Goal: Information Seeking & Learning: Check status

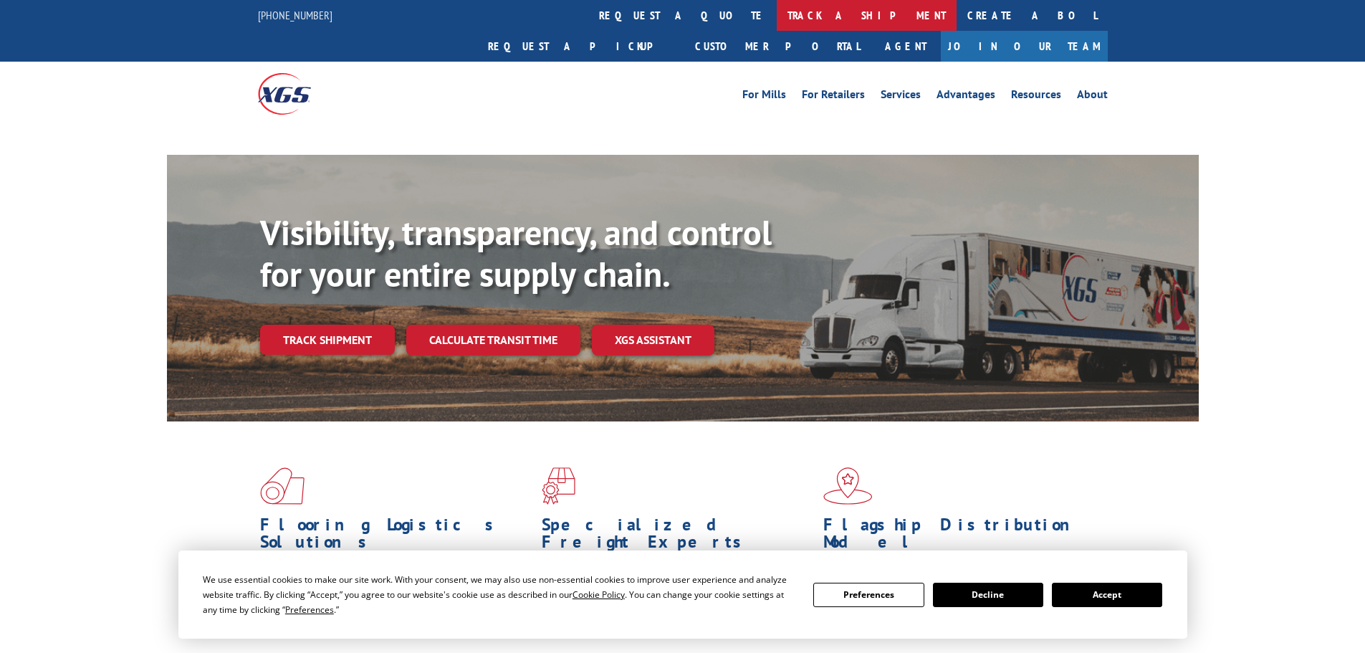
click at [777, 4] on link "track a shipment" at bounding box center [867, 15] width 180 height 31
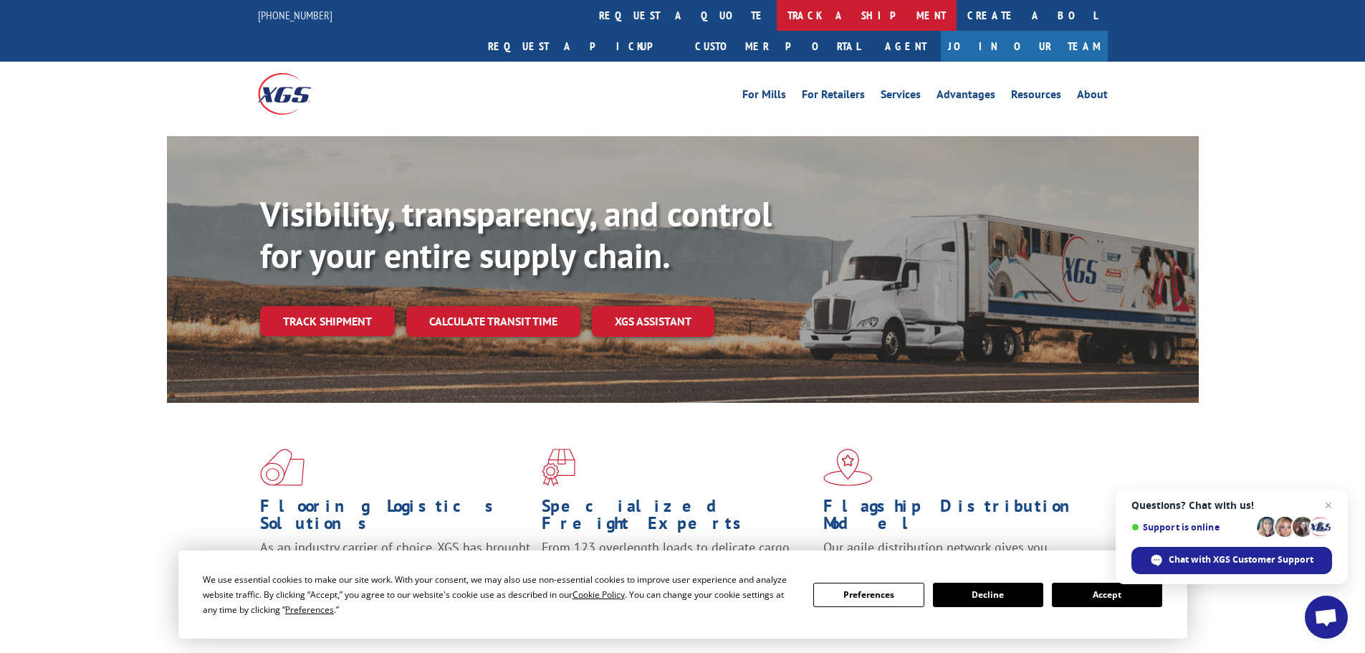
click at [777, 16] on link "track a shipment" at bounding box center [867, 15] width 180 height 31
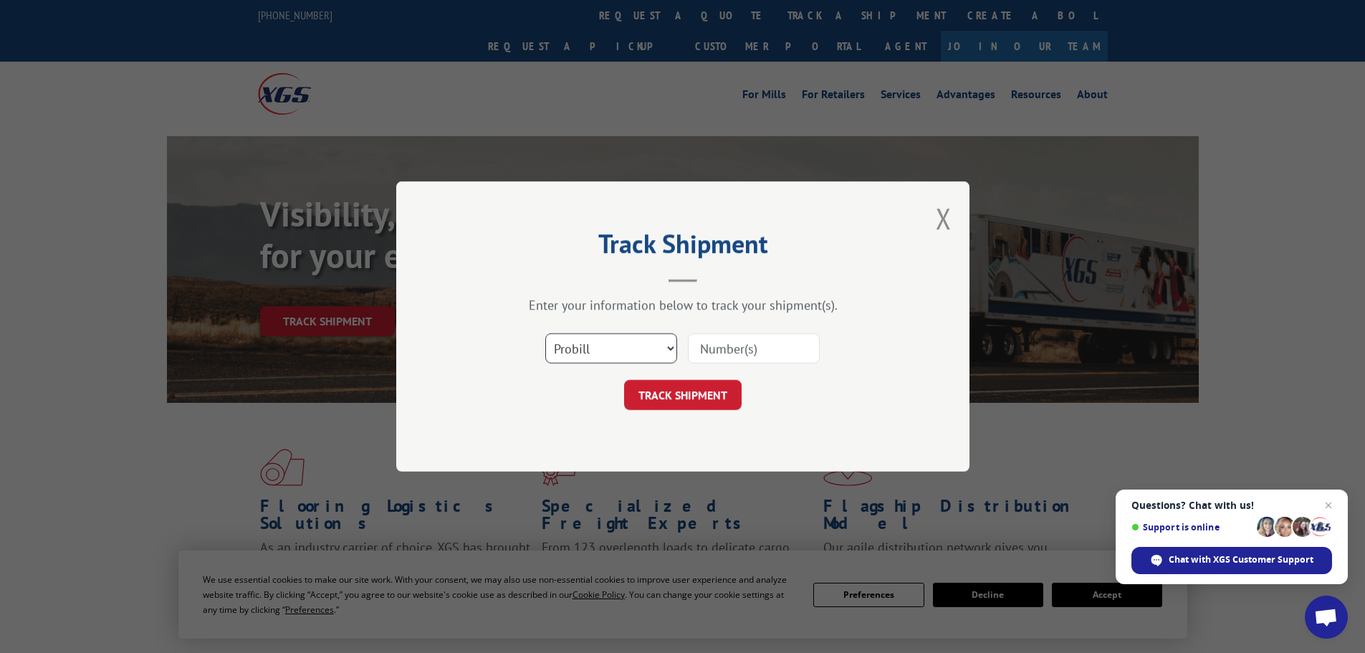
click at [580, 359] on select "Select category... Probill BOL PO" at bounding box center [611, 348] width 132 height 30
select select "bol"
click at [545, 333] on select "Select category... Probill BOL PO" at bounding box center [611, 348] width 132 height 30
click at [689, 355] on input at bounding box center [754, 348] width 132 height 30
paste input "5300996"
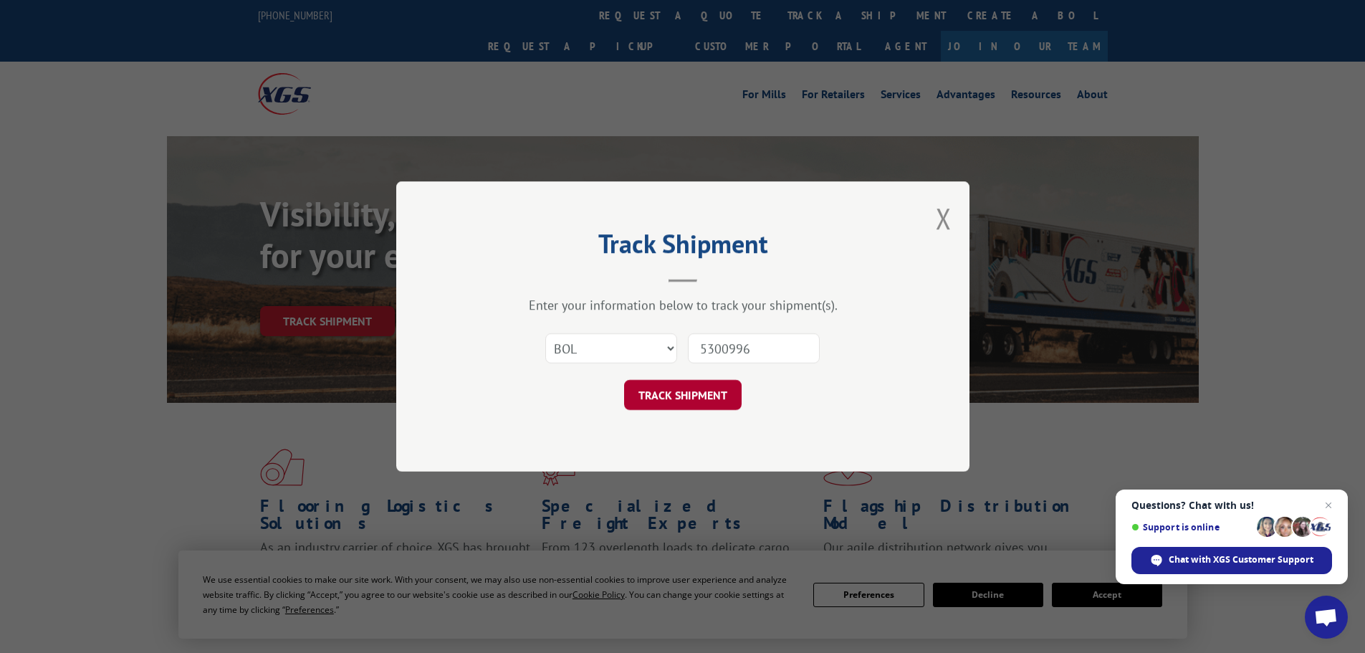
type input "5300996"
click at [698, 393] on button "TRACK SHIPMENT" at bounding box center [683, 395] width 118 height 30
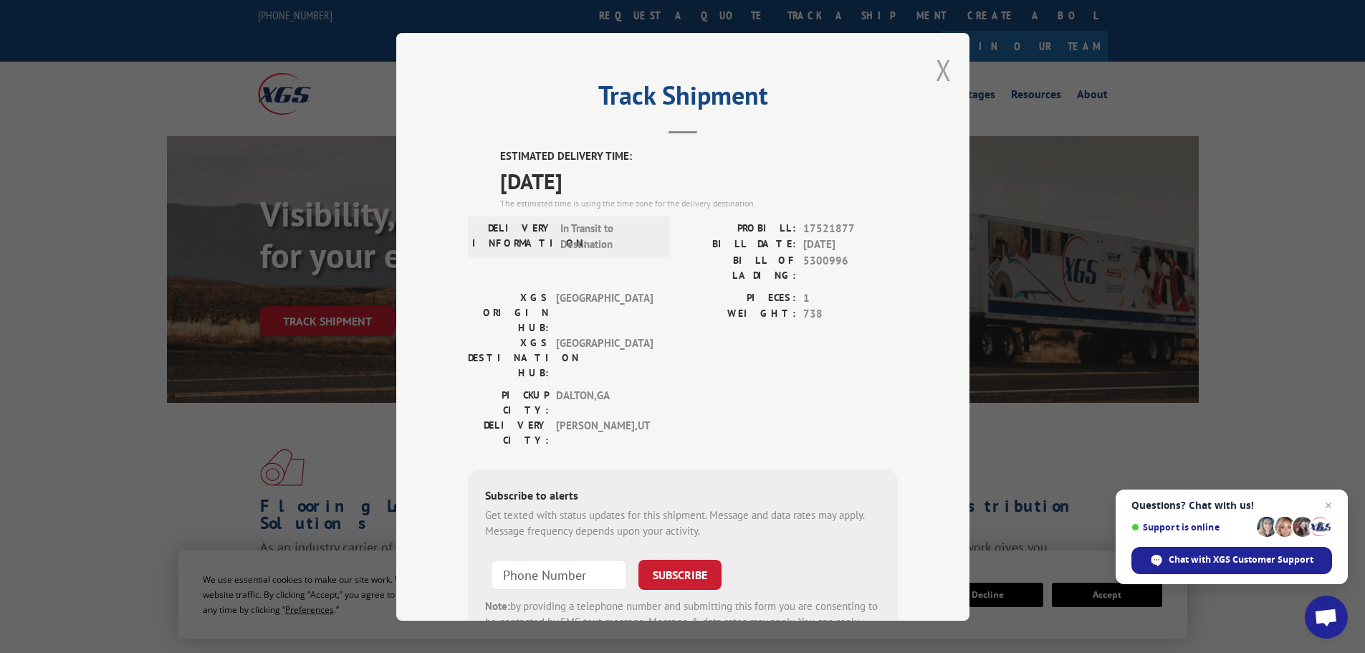
click at [943, 72] on button "Close modal" at bounding box center [944, 70] width 16 height 38
